Goal: Navigation & Orientation: Go to known website

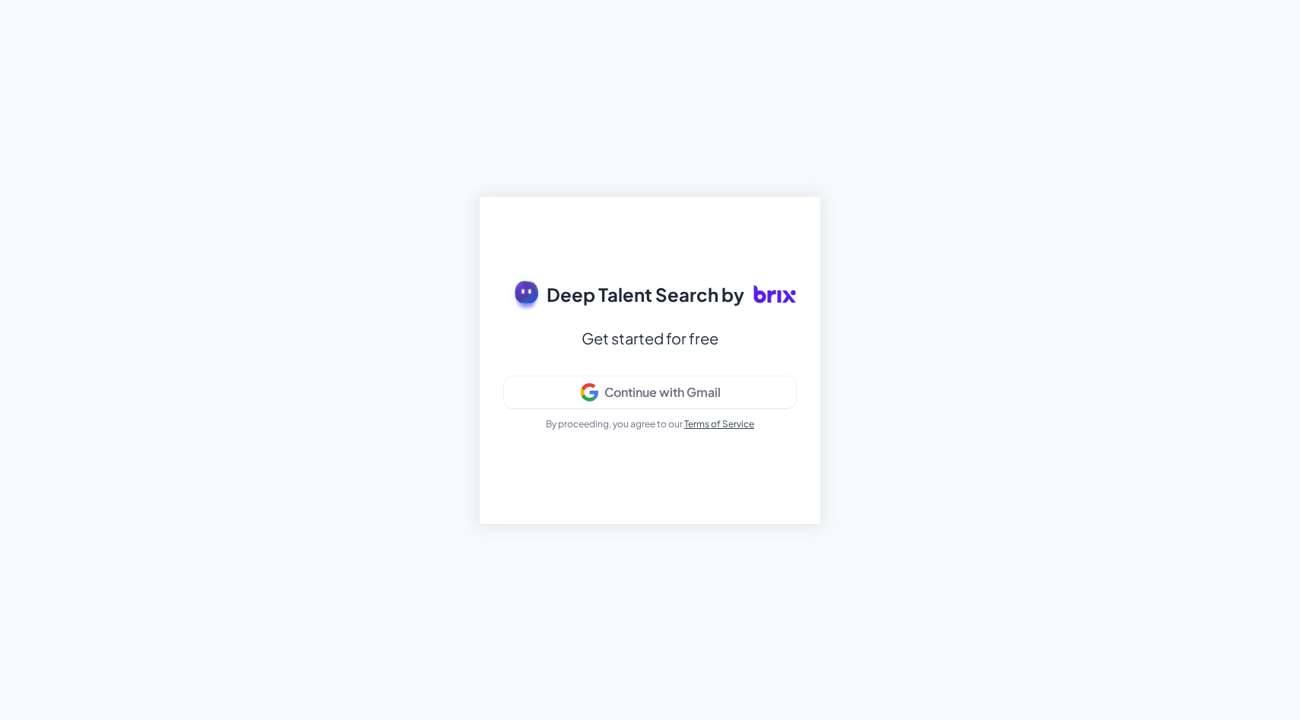
click at [666, 410] on div "Deep Talent Search by Get started for free Continue with Gmail By proceeding, y…" at bounding box center [650, 360] width 341 height 327
click at [661, 403] on button "Continue with Gmail" at bounding box center [650, 392] width 292 height 32
click at [619, 680] on div "Deep Talent Search by Get started for free Signing in... By proceeding, you agr…" at bounding box center [650, 360] width 1300 height 720
